Goal: Navigation & Orientation: Find specific page/section

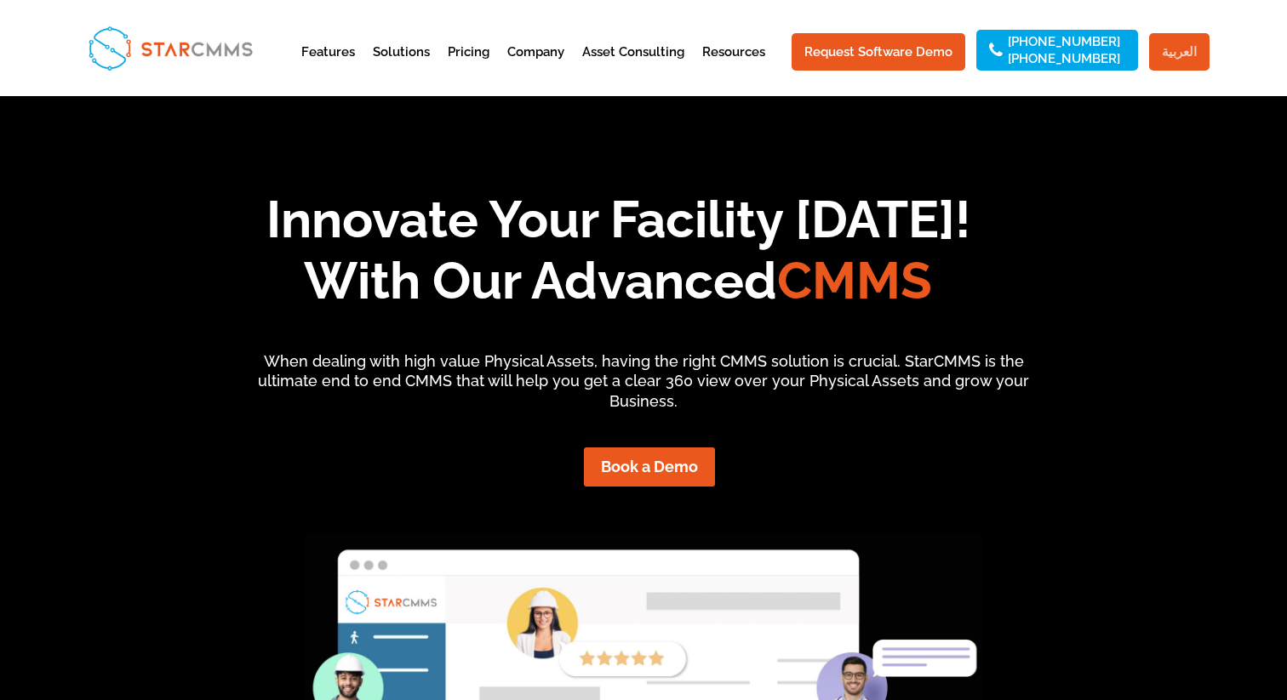
click at [1174, 39] on link "العربية" at bounding box center [1179, 51] width 60 height 37
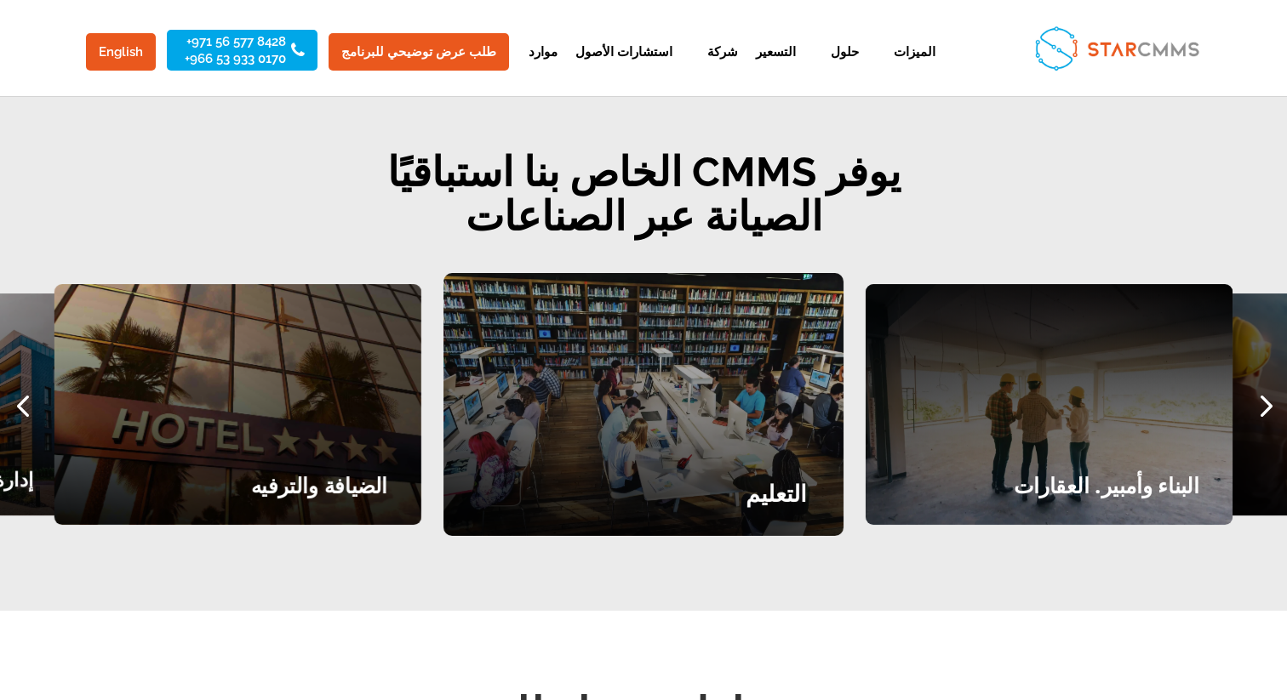
scroll to position [2094, 0]
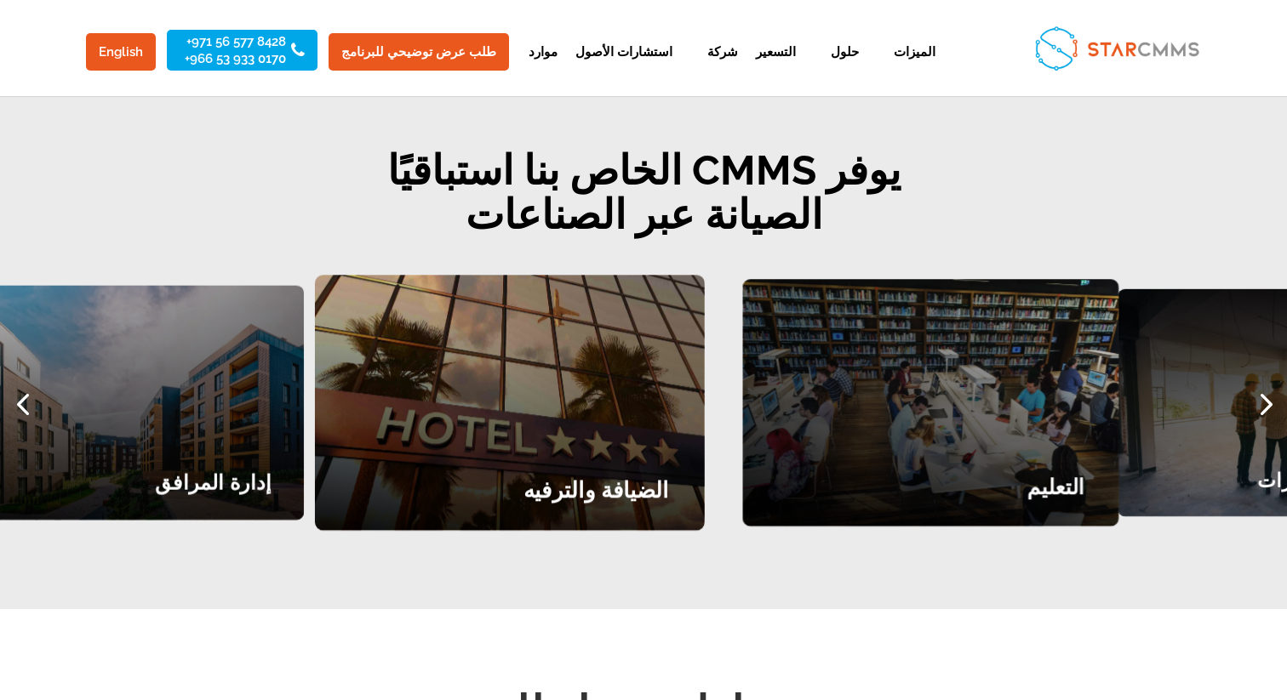
click at [1048, 428] on div "التعليم" at bounding box center [930, 402] width 377 height 247
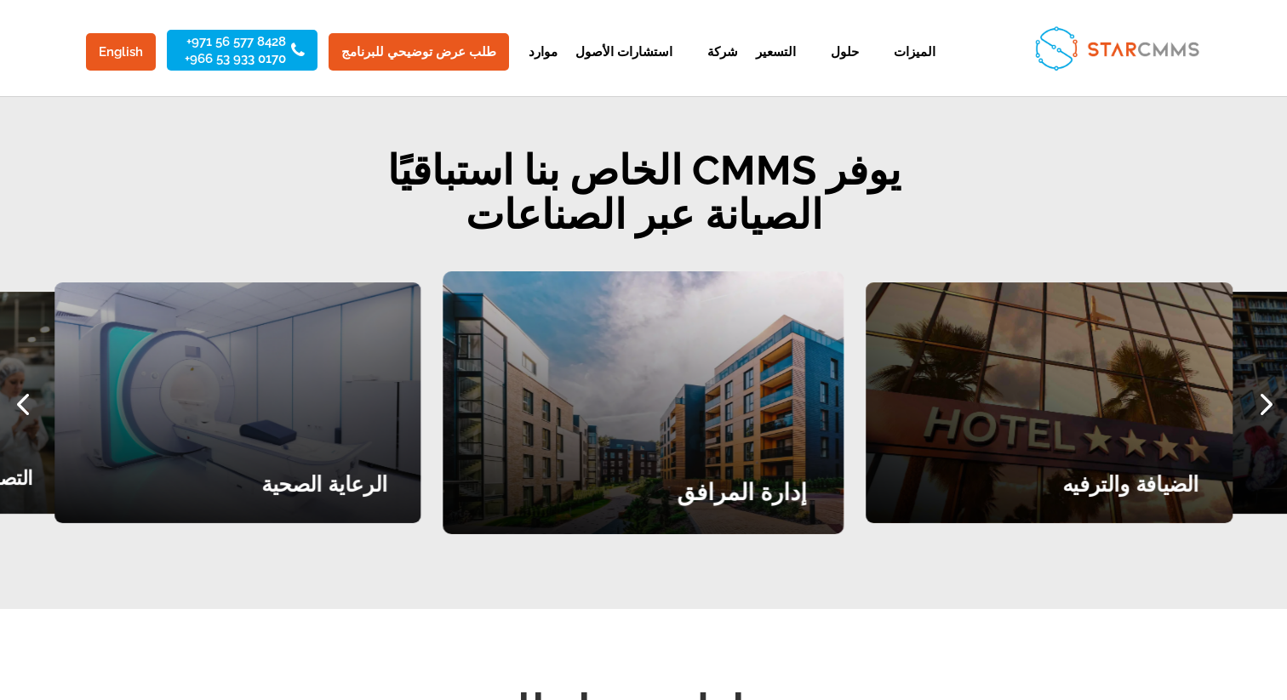
drag, startPoint x: 439, startPoint y: 427, endPoint x: 1112, endPoint y: 353, distance: 677.2
click at [1112, 353] on div "التعليم الضيافة والترفيه إدارة المرافق الرعاية الصحية التصنيع والتجزئة النقل وا…" at bounding box center [643, 402] width 1287 height 263
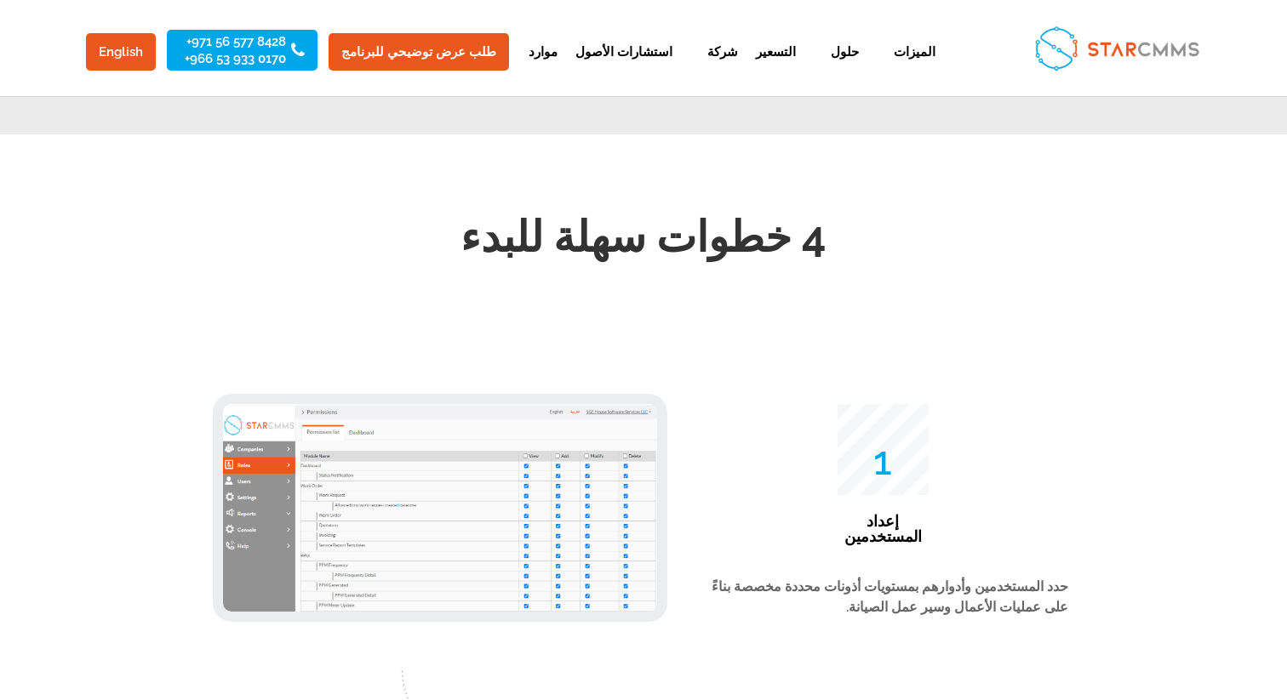
scroll to position [2567, 0]
